Goal: Information Seeking & Learning: Learn about a topic

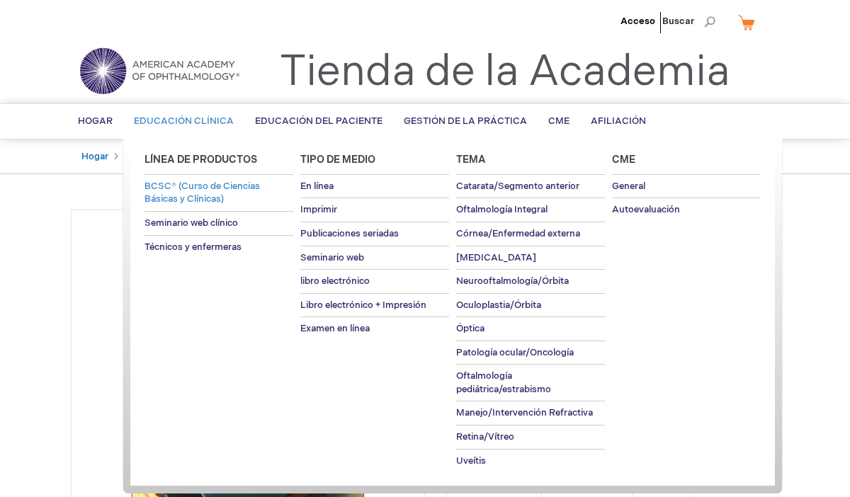
click at [197, 188] on font "BCSC® (Curso de Ciencias Básicas y Clínicas)" at bounding box center [201, 193] width 115 height 25
